Goal: Task Accomplishment & Management: Manage account settings

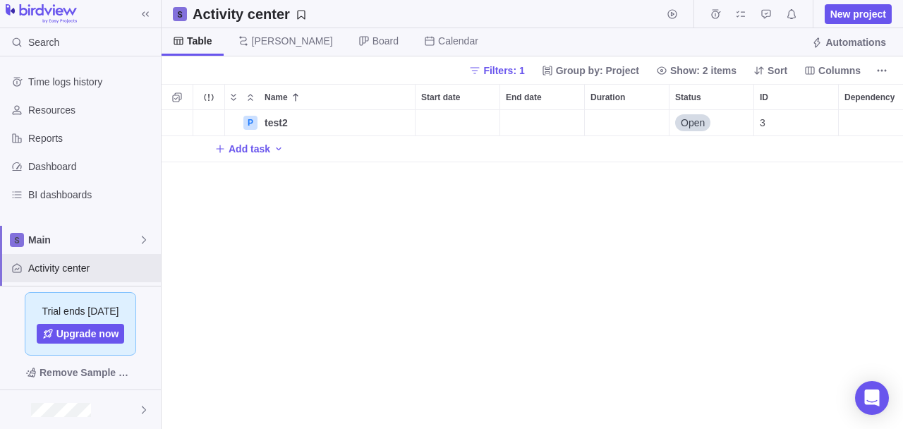
scroll to position [306, 729]
click at [98, 396] on div at bounding box center [80, 409] width 161 height 39
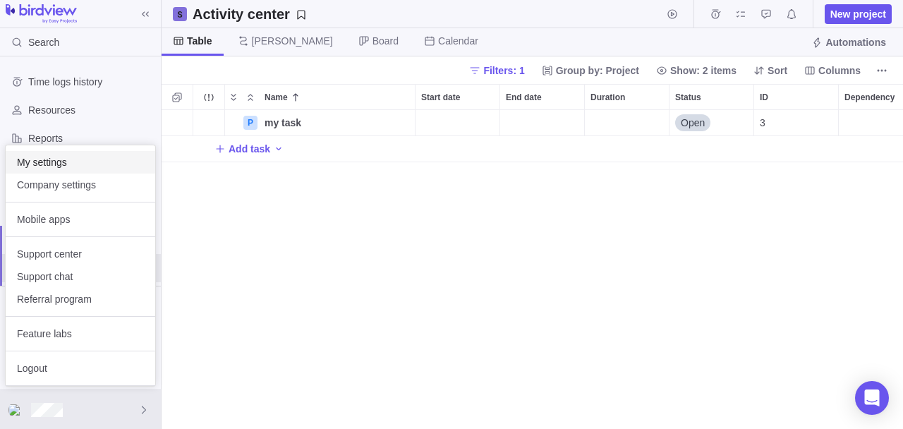
click at [50, 159] on span "My settings" at bounding box center [80, 162] width 127 height 14
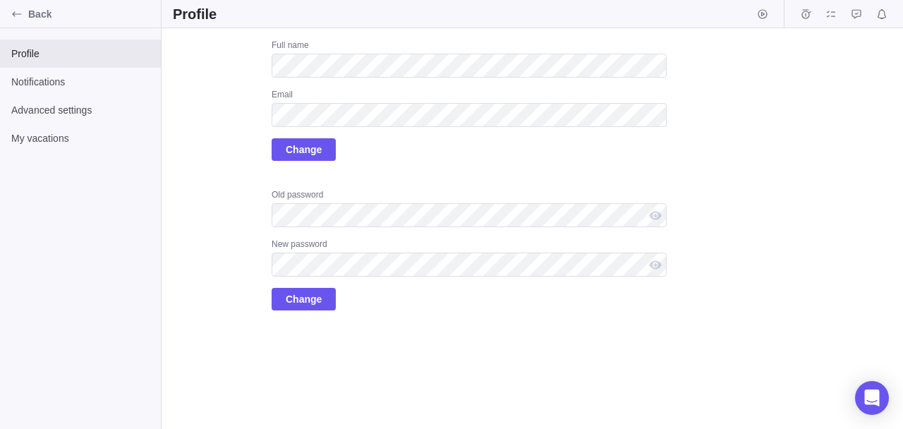
click at [372, 174] on div "Full name Email Change Old password New password Change" at bounding box center [469, 174] width 395 height 271
